Goal: Ask a question: Seek information or help from site administrators or community

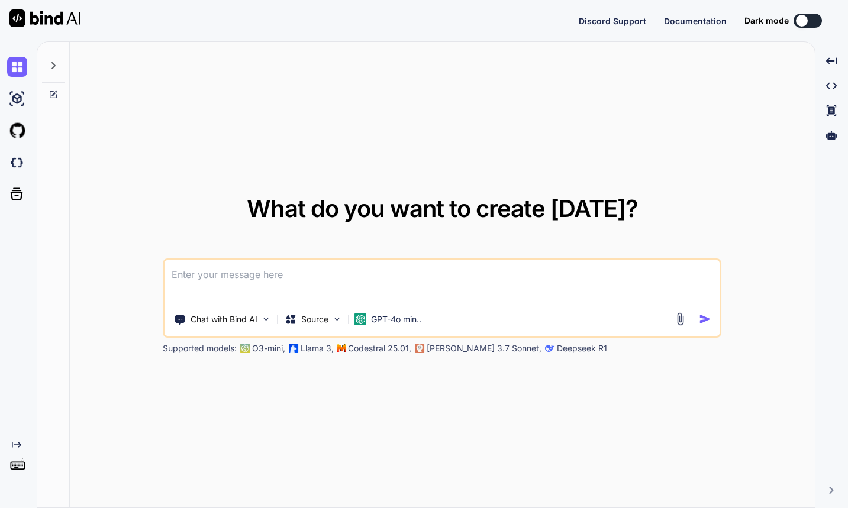
click at [261, 292] on textarea at bounding box center [441, 282] width 555 height 44
type textarea "x"
type textarea "how to displya no image when image is not available in .net maui"
type textarea "x"
type textarea "how to displya no image when image is not available in .net maui"
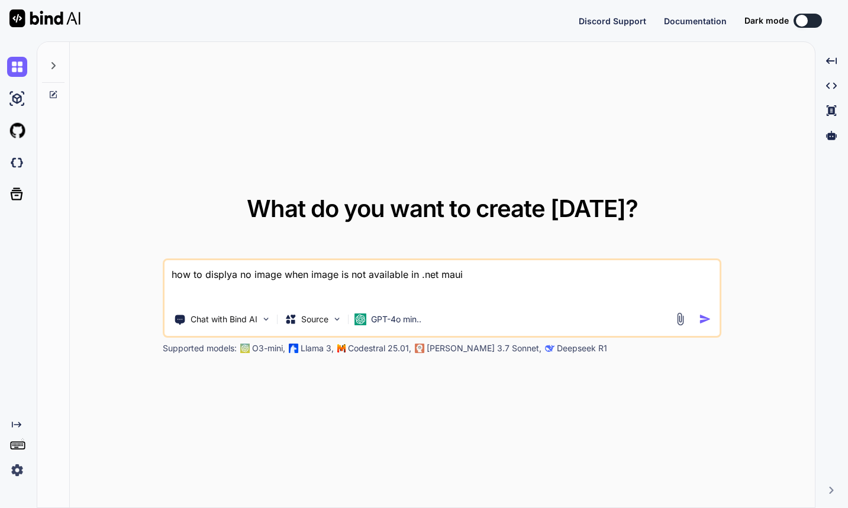
click at [706, 318] on img "button" at bounding box center [704, 319] width 12 height 12
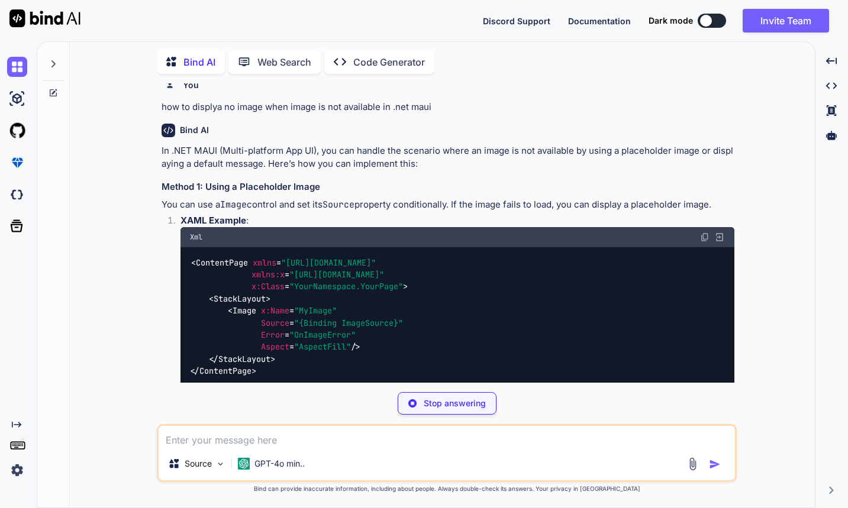
scroll to position [15, 0]
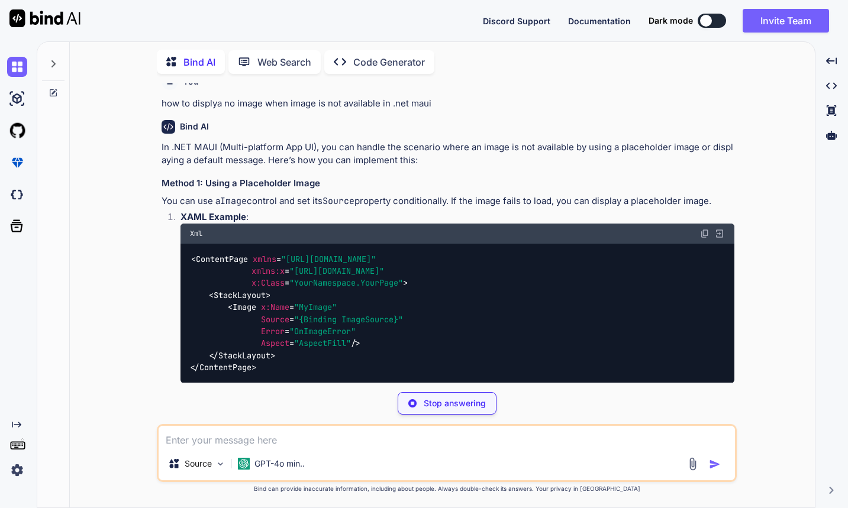
click at [380, 303] on div "< ContentPage xmlns = "[URL][DOMAIN_NAME]" xmlns:x = "[URL][DOMAIN_NAME]" x:Cla…" at bounding box center [457, 314] width 554 height 140
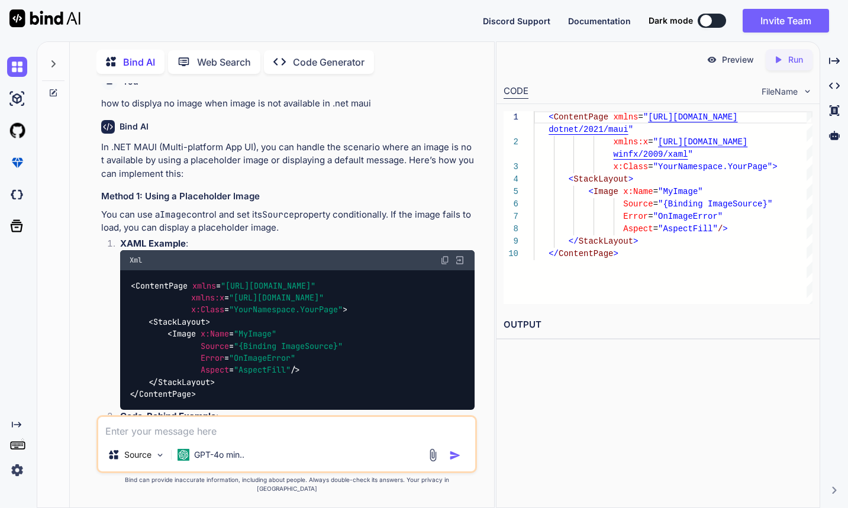
type textarea "x"
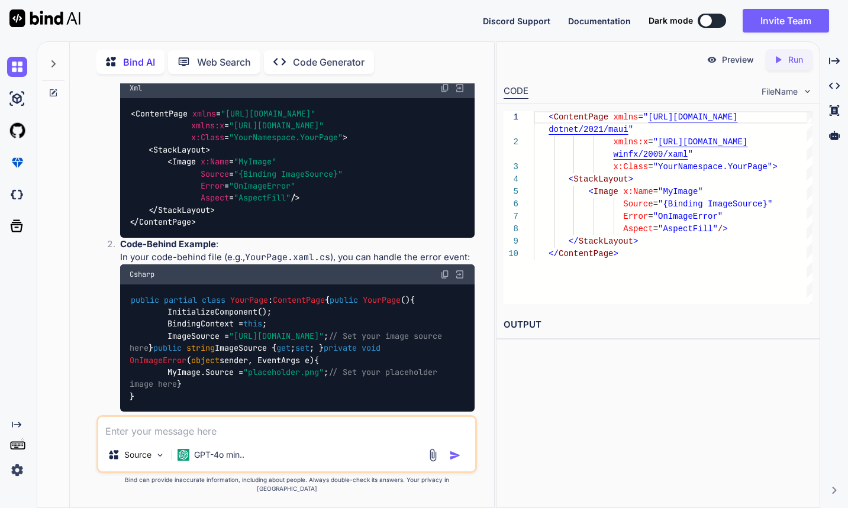
scroll to position [355, 0]
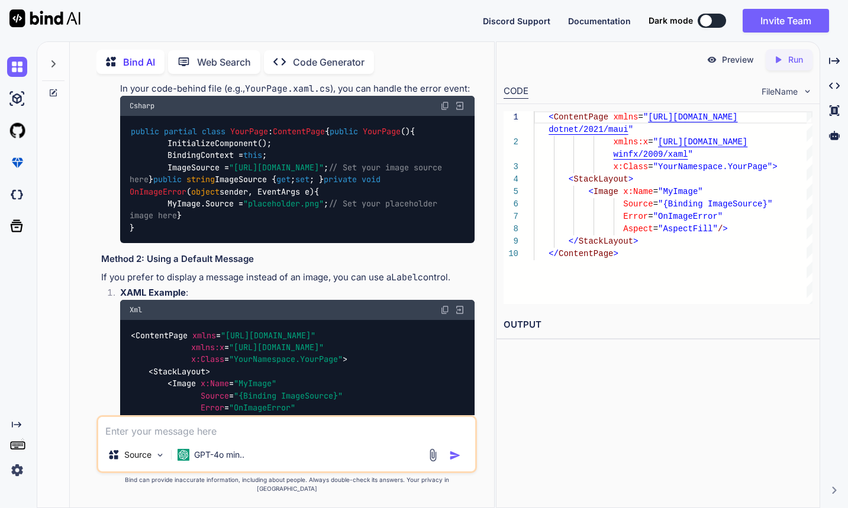
click at [290, 231] on div "public partial class YourPage : ContentPage { public YourPage () { InitializeCo…" at bounding box center [297, 180] width 354 height 128
